Goal: Information Seeking & Learning: Learn about a topic

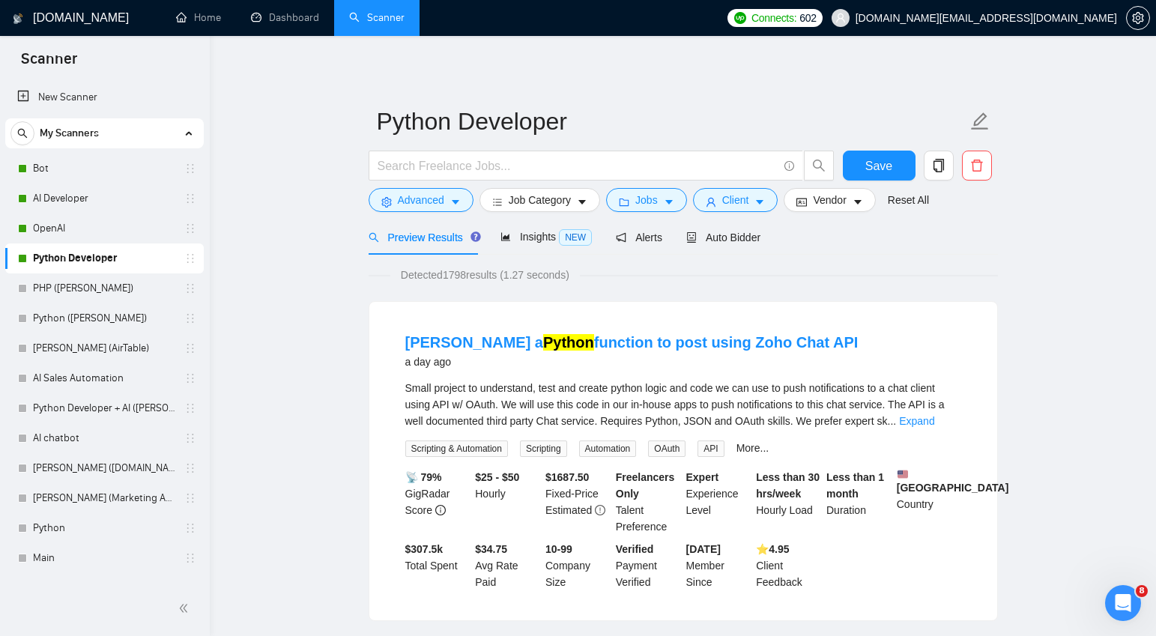
scroll to position [5, 0]
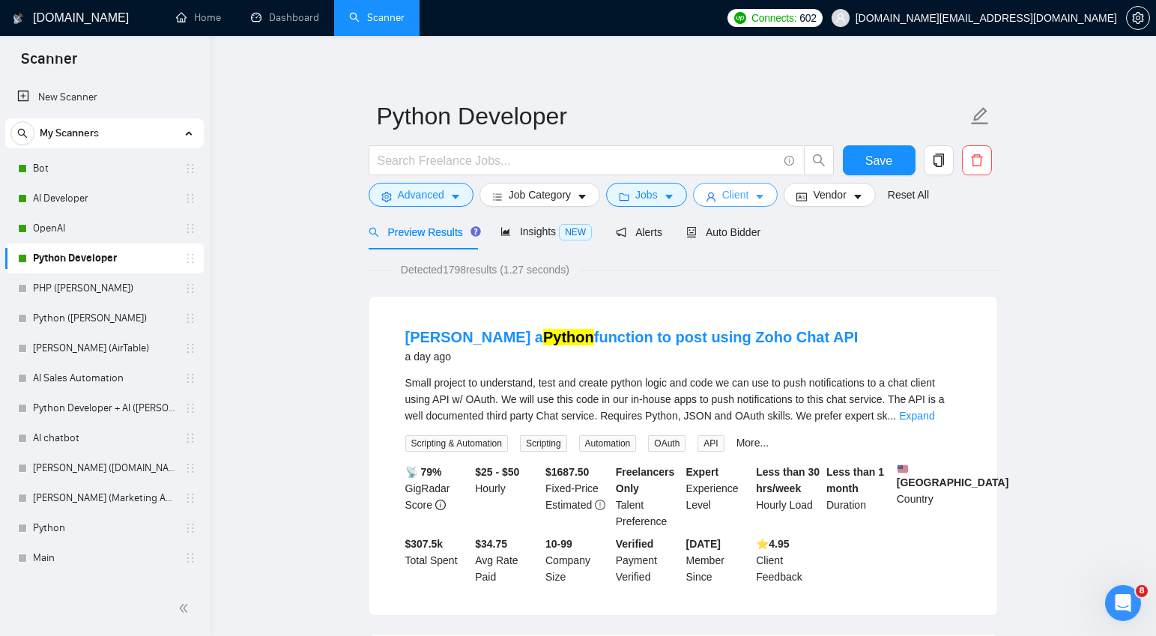
click at [765, 200] on icon "caret-down" at bounding box center [759, 197] width 10 height 10
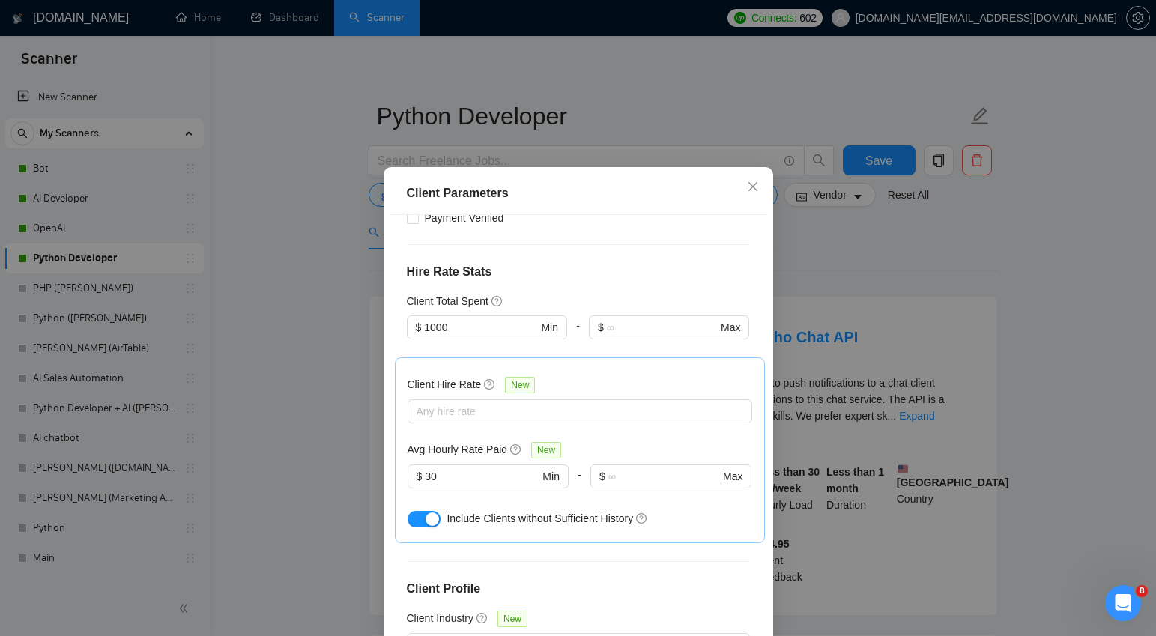
scroll to position [371, 0]
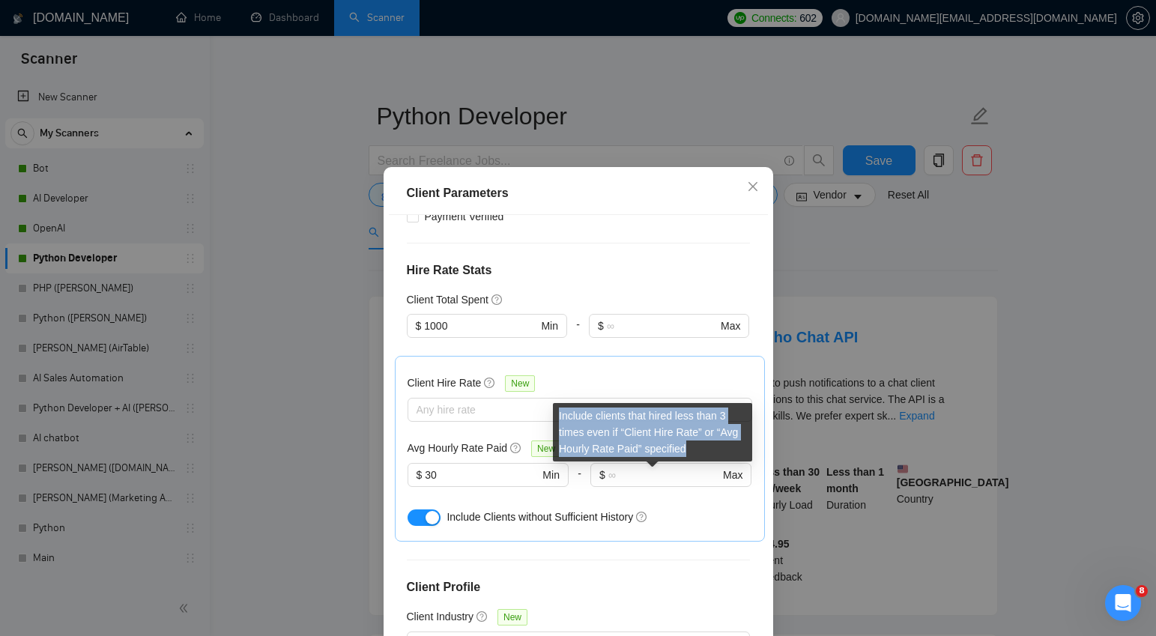
drag, startPoint x: 697, startPoint y: 451, endPoint x: 557, endPoint y: 417, distance: 143.3
click at [557, 417] on div "Include clients that hired less than 3 times even if “Client Hire Rate” or “Avg…" at bounding box center [652, 432] width 199 height 58
copy div "Include clients that hired less than 3 times even if “Client Hire Rate” or “Avg…"
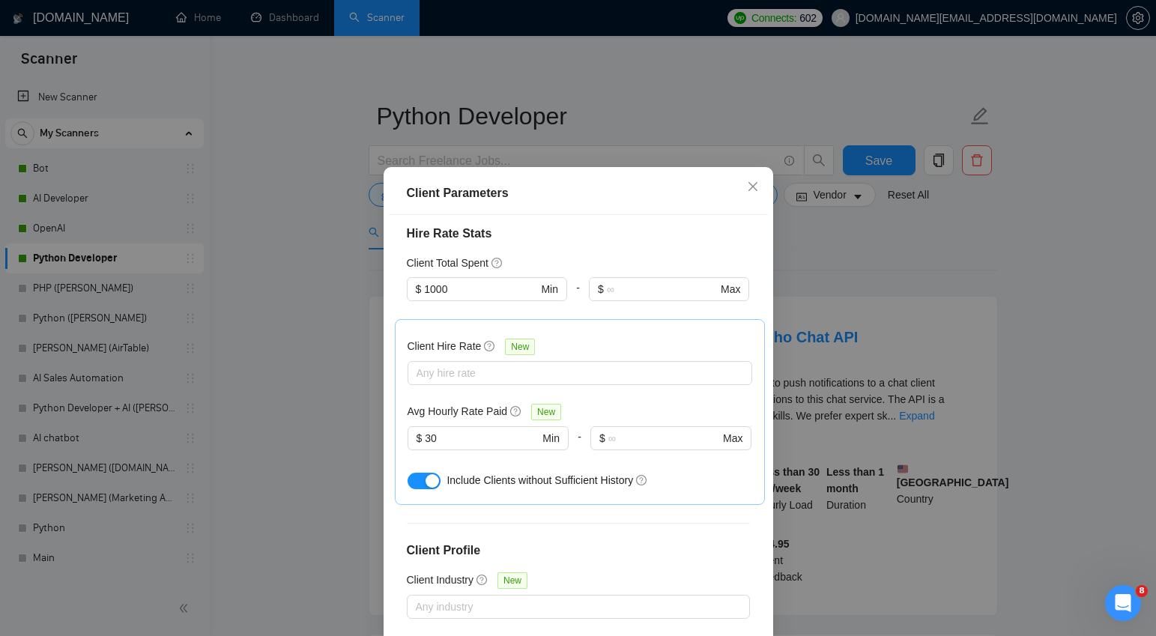
scroll to position [409, 0]
drag, startPoint x: 643, startPoint y: 434, endPoint x: 448, endPoint y: 436, distance: 194.7
click at [448, 473] on span "Include Clients without Sufficient History" at bounding box center [539, 479] width 186 height 12
copy span "Include Clients without Sufficient History"
click at [691, 470] on div "Include Clients without Sufficient History" at bounding box center [598, 478] width 305 height 16
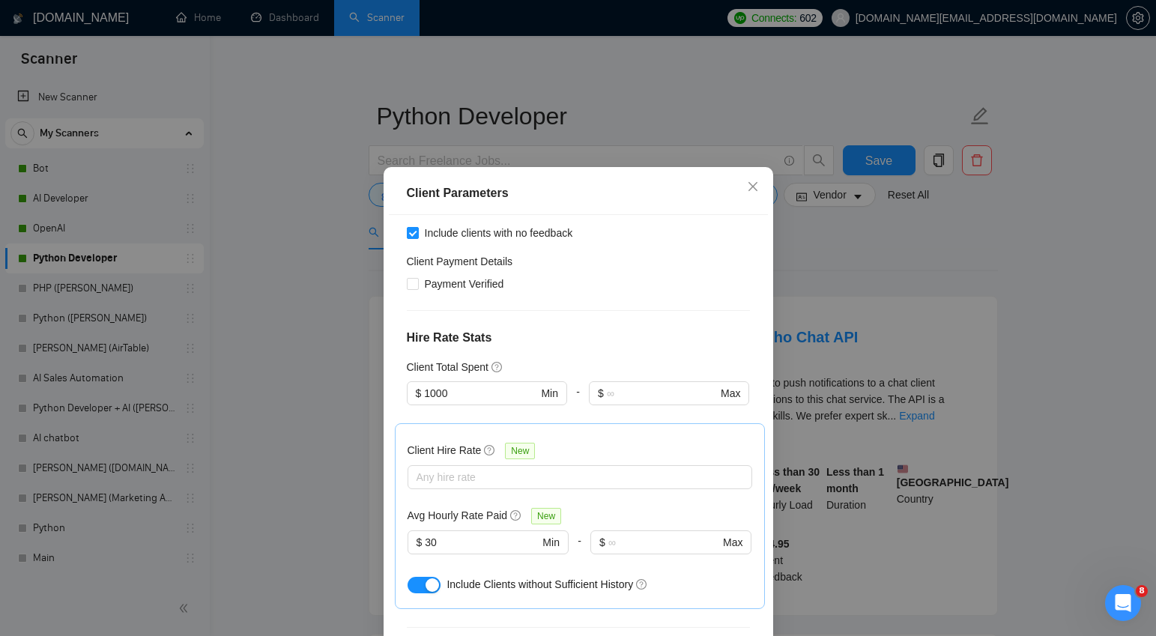
scroll to position [300, 0]
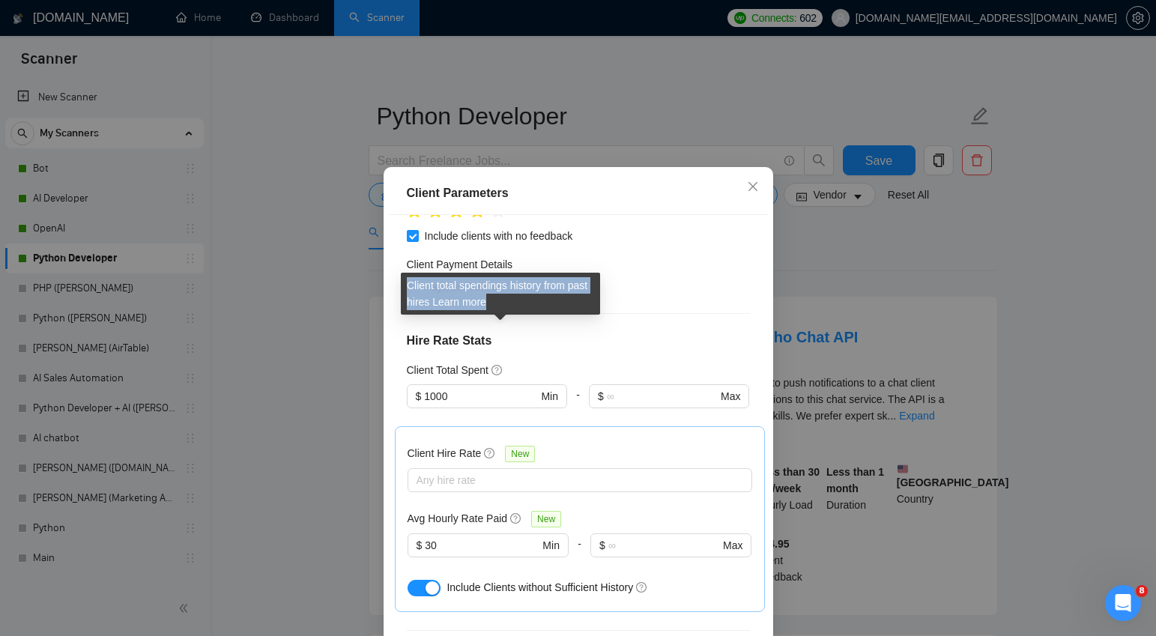
drag, startPoint x: 517, startPoint y: 303, endPoint x: 402, endPoint y: 282, distance: 116.5
click at [402, 282] on div "Client total spendings history from past hires Learn more" at bounding box center [500, 294] width 199 height 42
copy div "Client total spendings history from past hires Learn more"
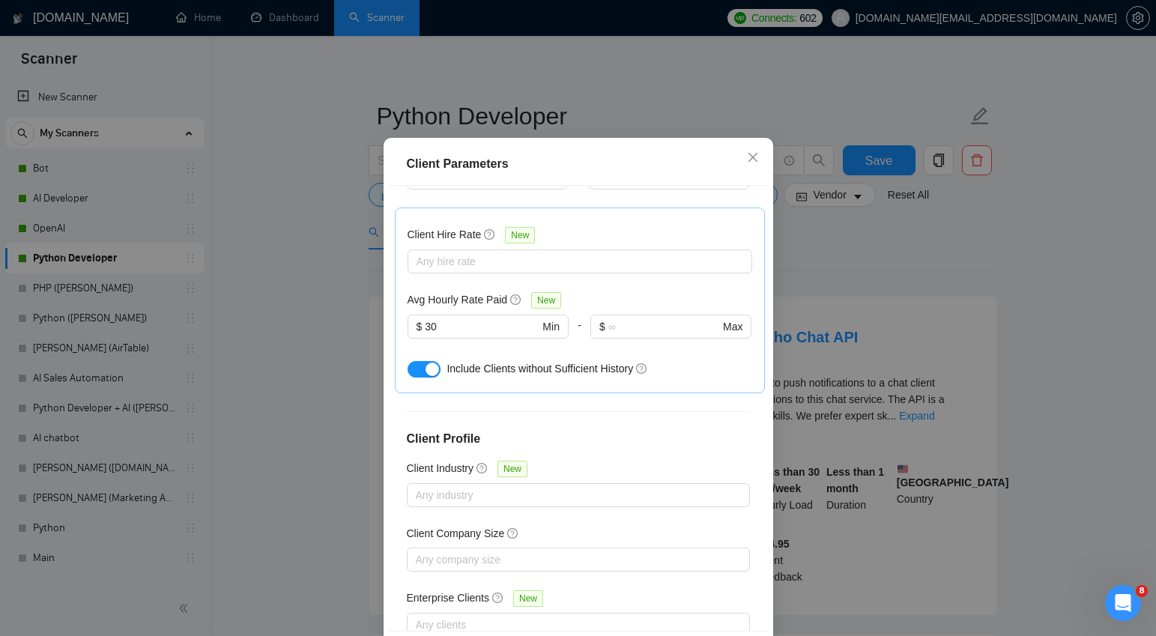
scroll to position [90, 0]
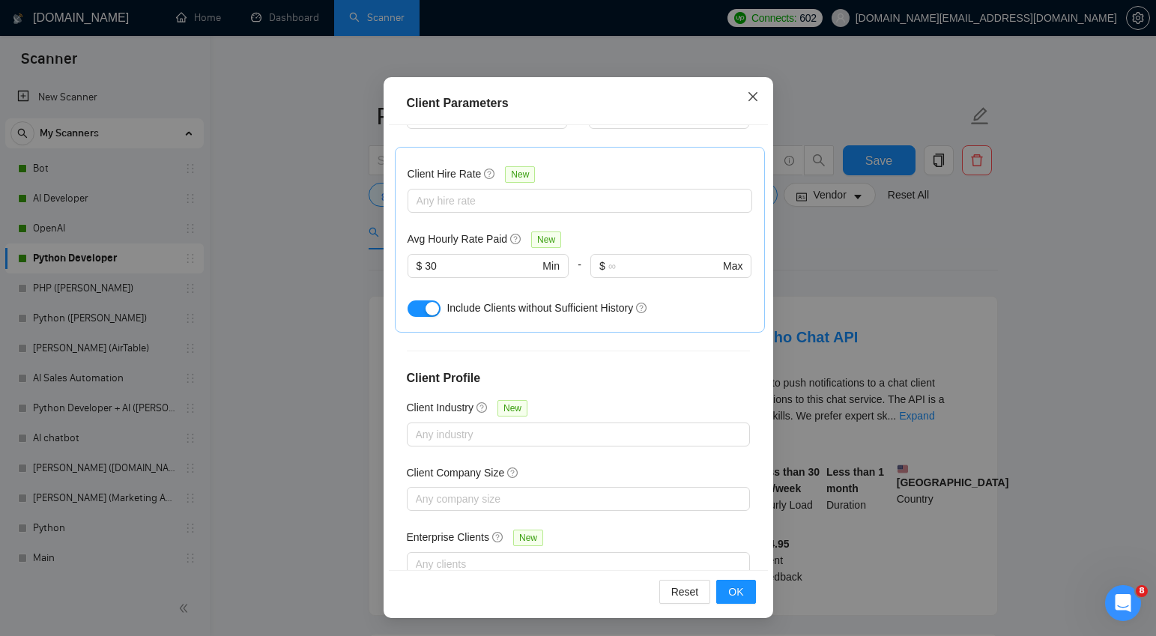
click at [754, 99] on icon "close" at bounding box center [751, 96] width 9 height 9
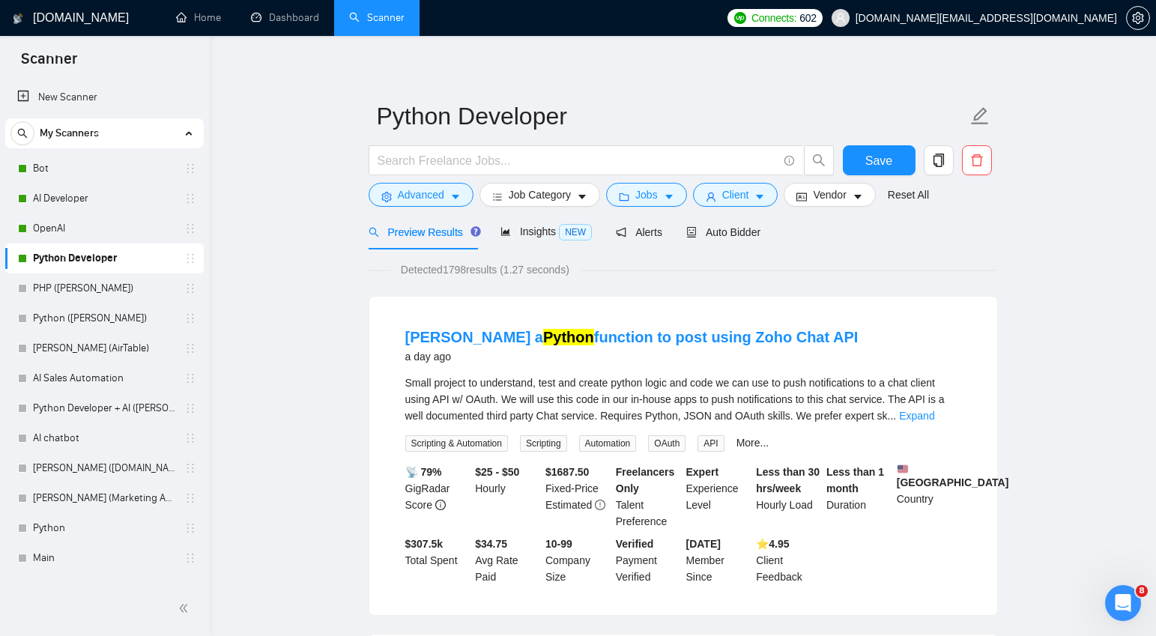
click at [69, 227] on link "OpenAI" at bounding box center [104, 228] width 142 height 30
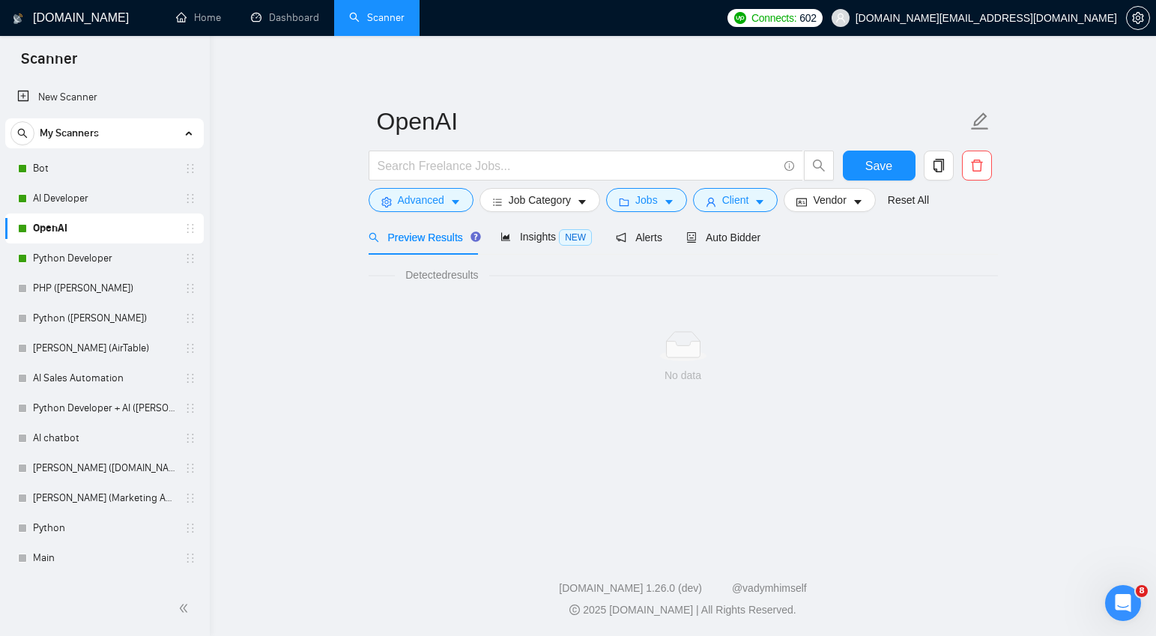
click at [77, 229] on link "OpenAI" at bounding box center [104, 228] width 142 height 30
click at [420, 238] on span "Preview Results" at bounding box center [422, 237] width 108 height 12
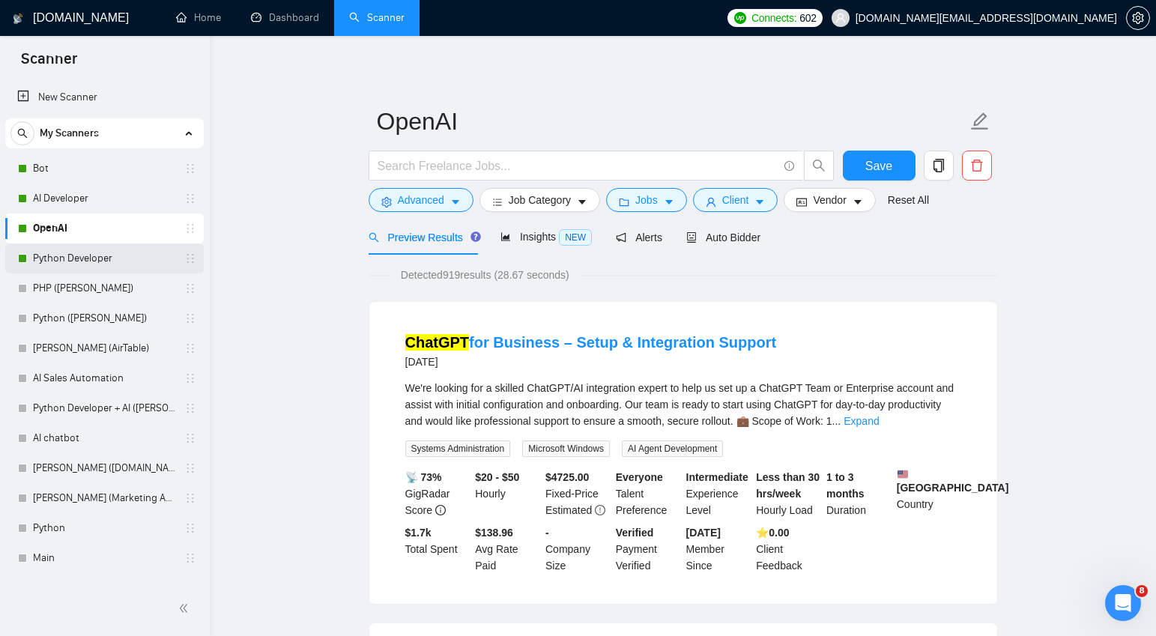
click at [68, 255] on link "Python Developer" at bounding box center [104, 258] width 142 height 30
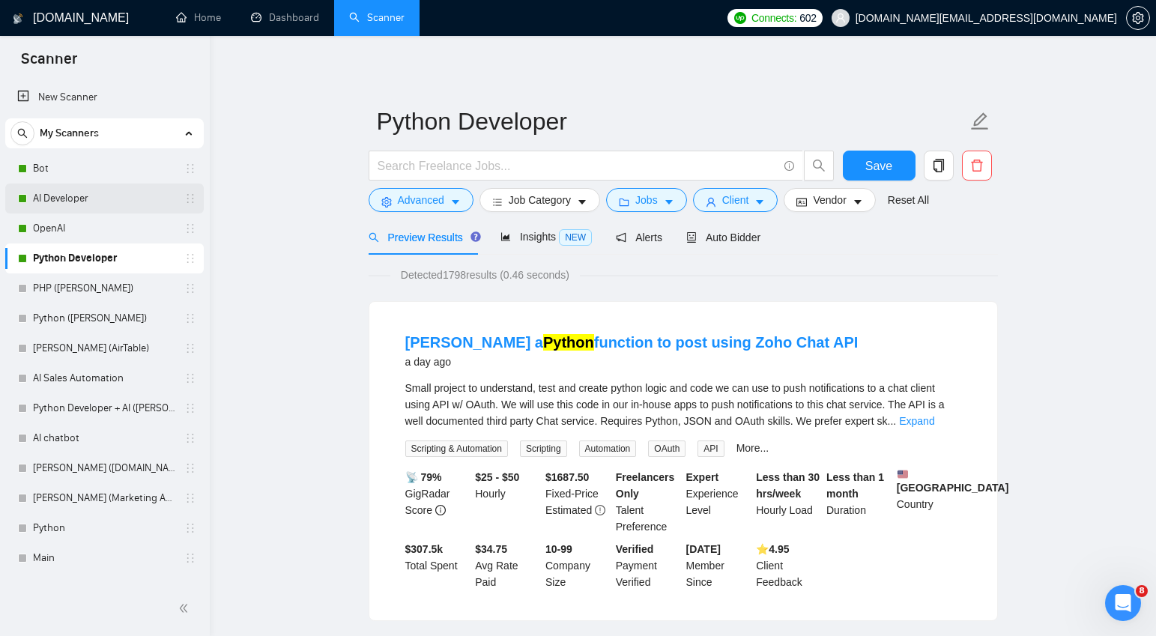
click at [82, 198] on link "AI Developer" at bounding box center [104, 198] width 142 height 30
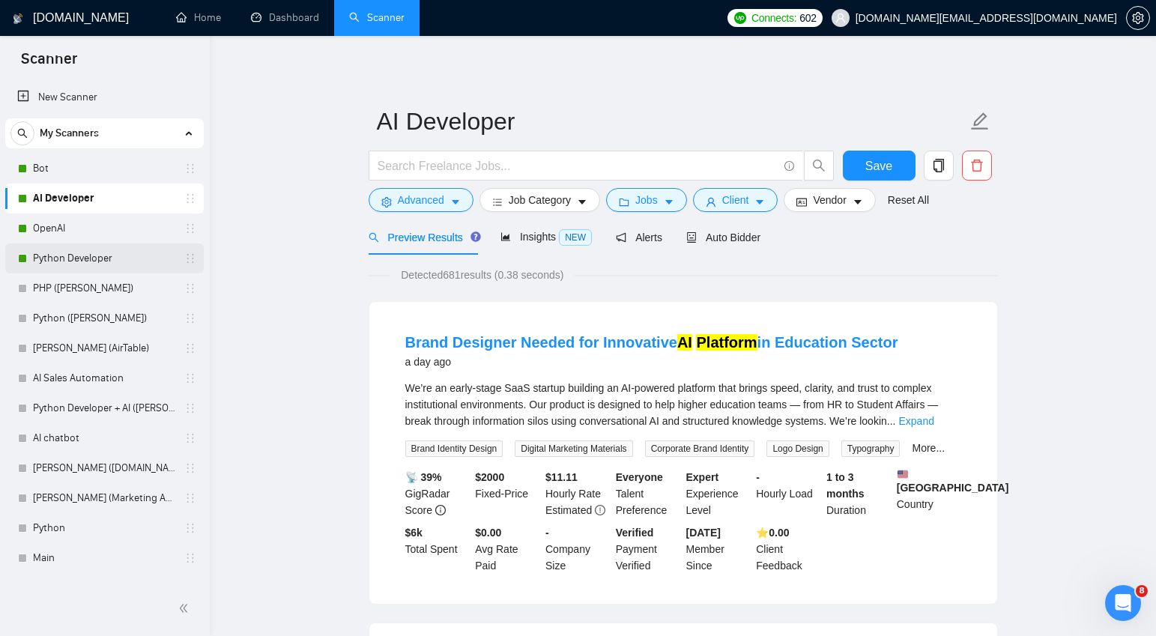
click at [84, 259] on link "Python Developer" at bounding box center [104, 258] width 142 height 30
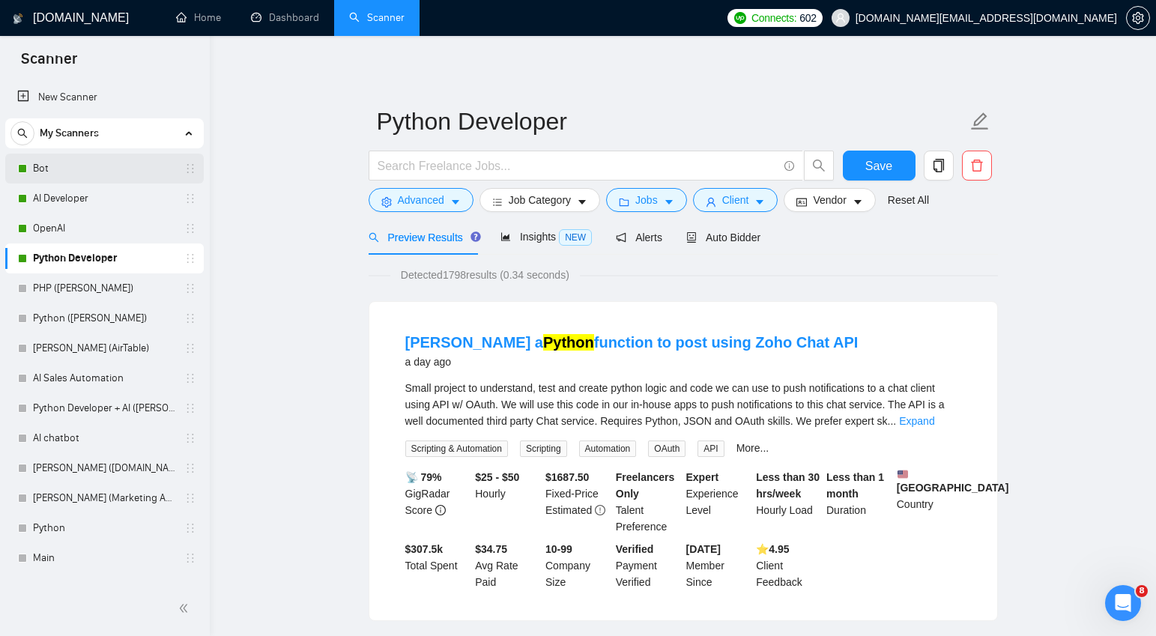
click at [67, 169] on link "Bot" at bounding box center [104, 169] width 142 height 30
